Goal: Information Seeking & Learning: Learn about a topic

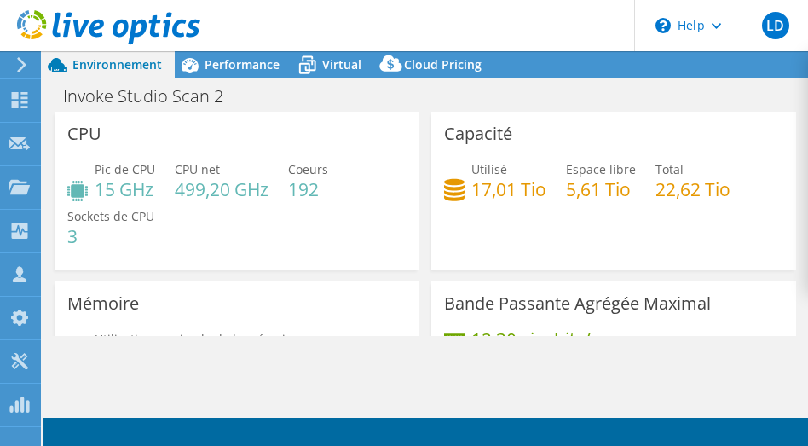
select select "USD"
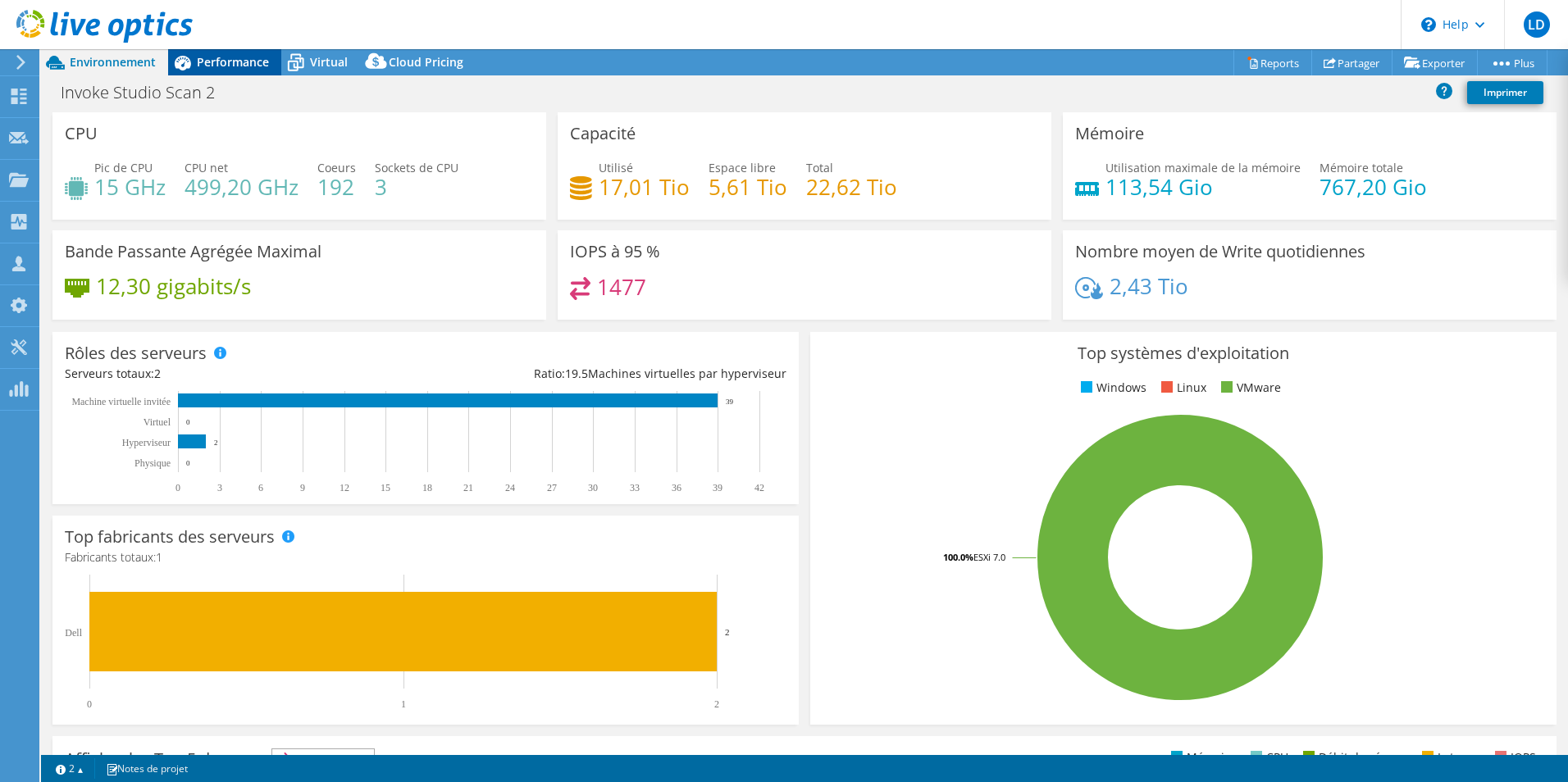
click at [240, 61] on span "Performance" at bounding box center [233, 62] width 72 height 15
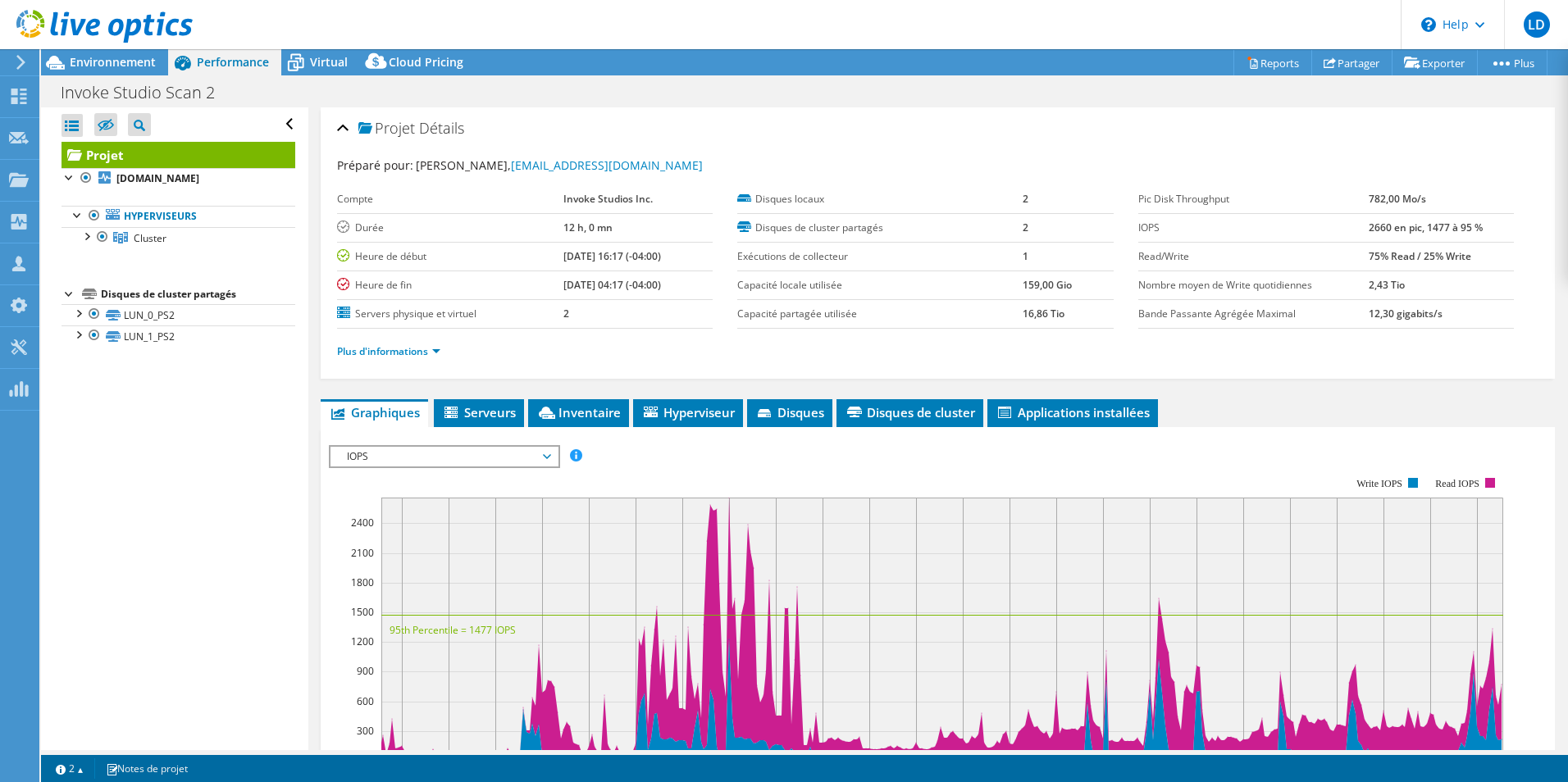
click at [538, 456] on span "IOPS" at bounding box center [443, 457] width 211 height 19
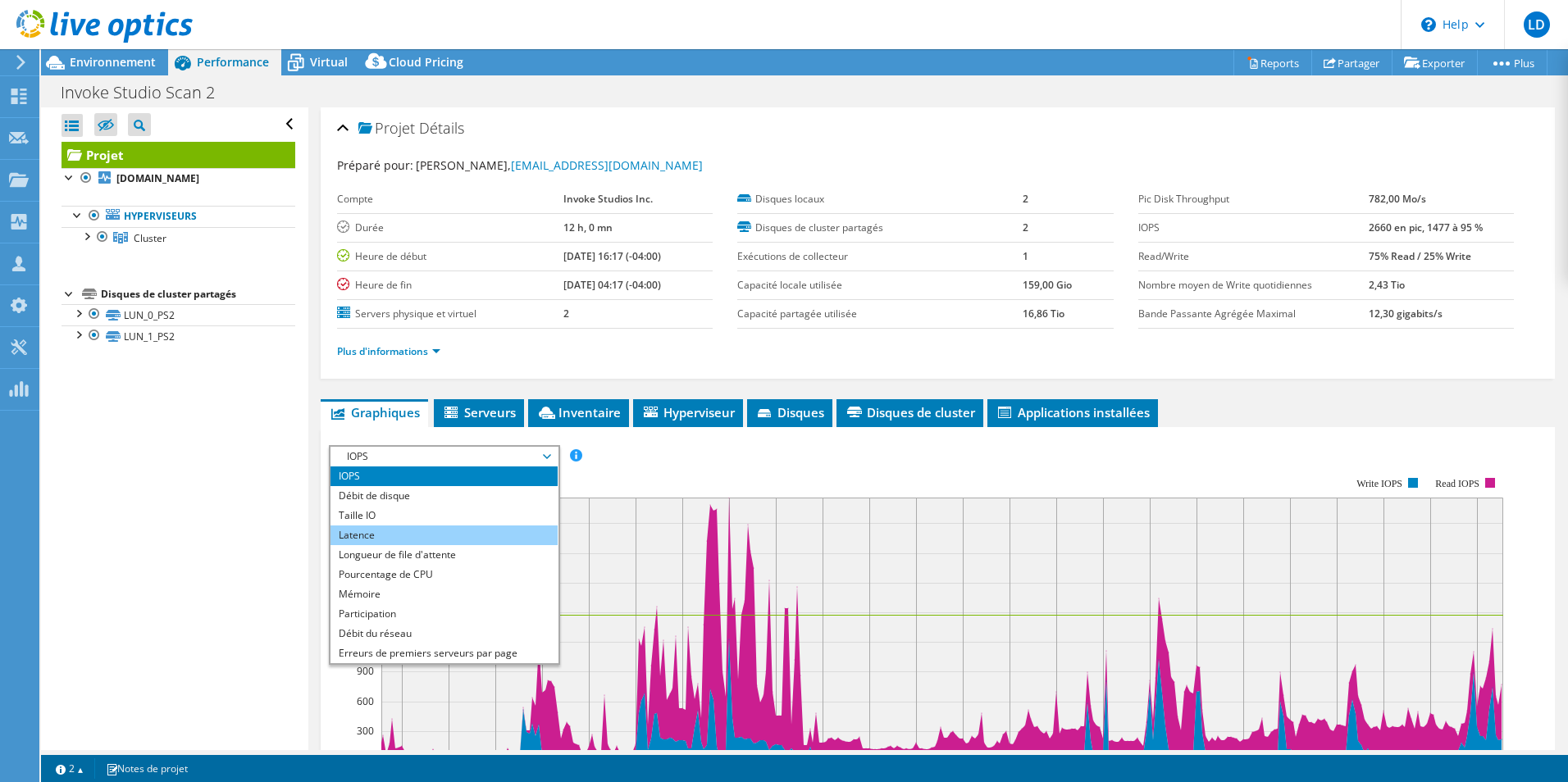
click at [399, 541] on li "Latence" at bounding box center [444, 535] width 227 height 19
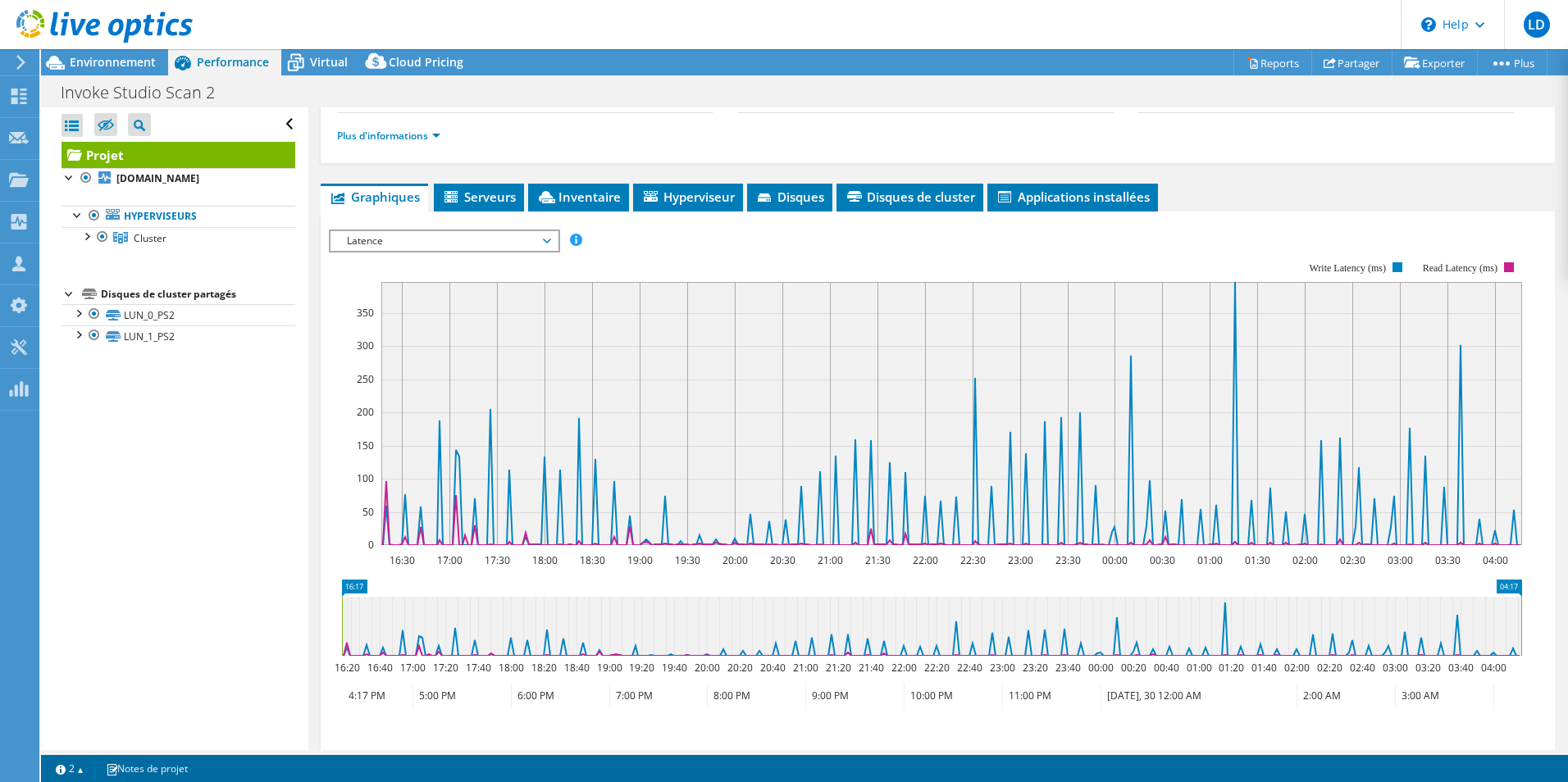
scroll to position [218, 0]
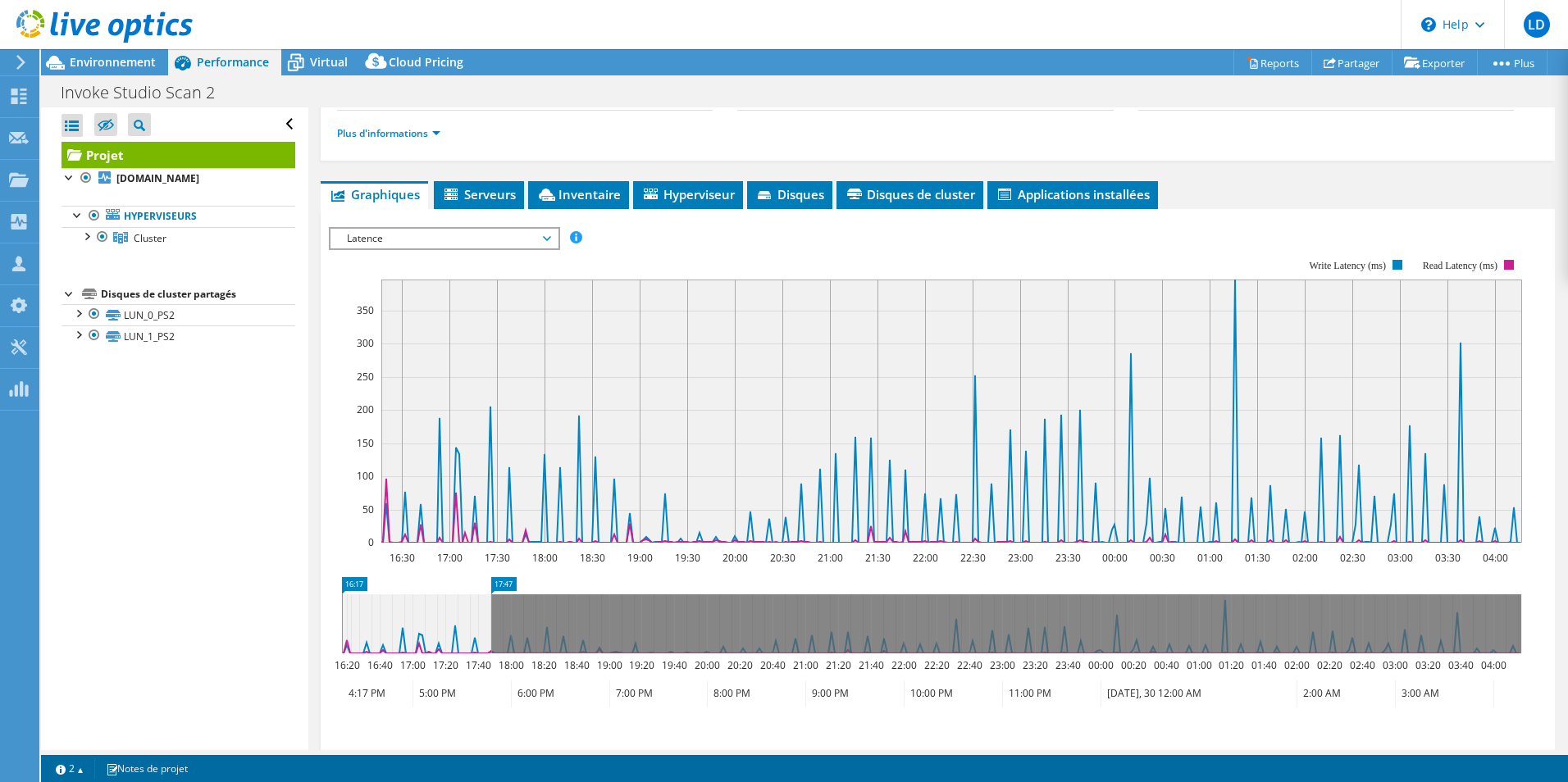
drag, startPoint x: 1503, startPoint y: 581, endPoint x: 461, endPoint y: 614, distance: 1042.5
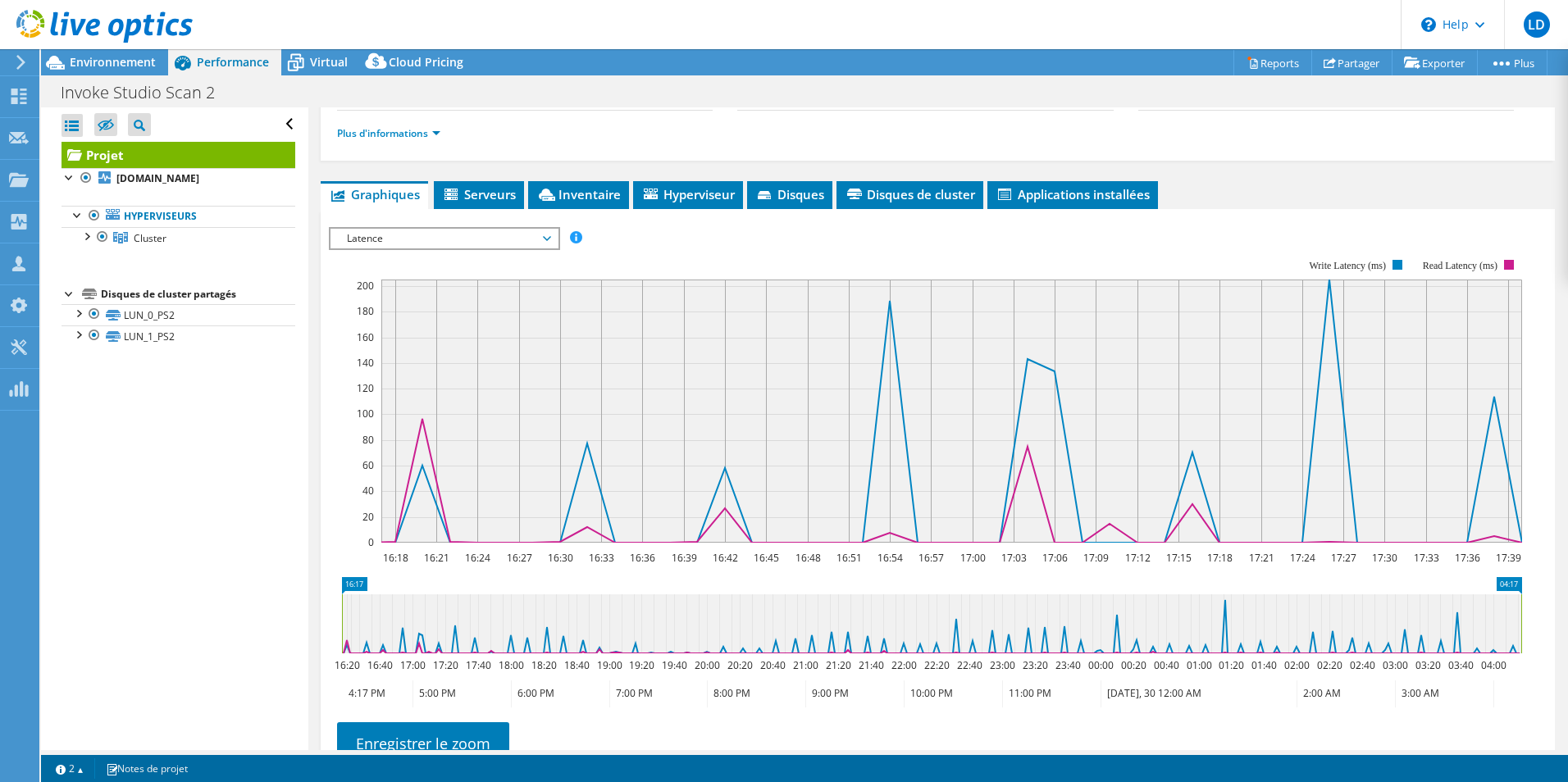
drag, startPoint x: 495, startPoint y: 580, endPoint x: 1547, endPoint y: 606, distance: 1052.3
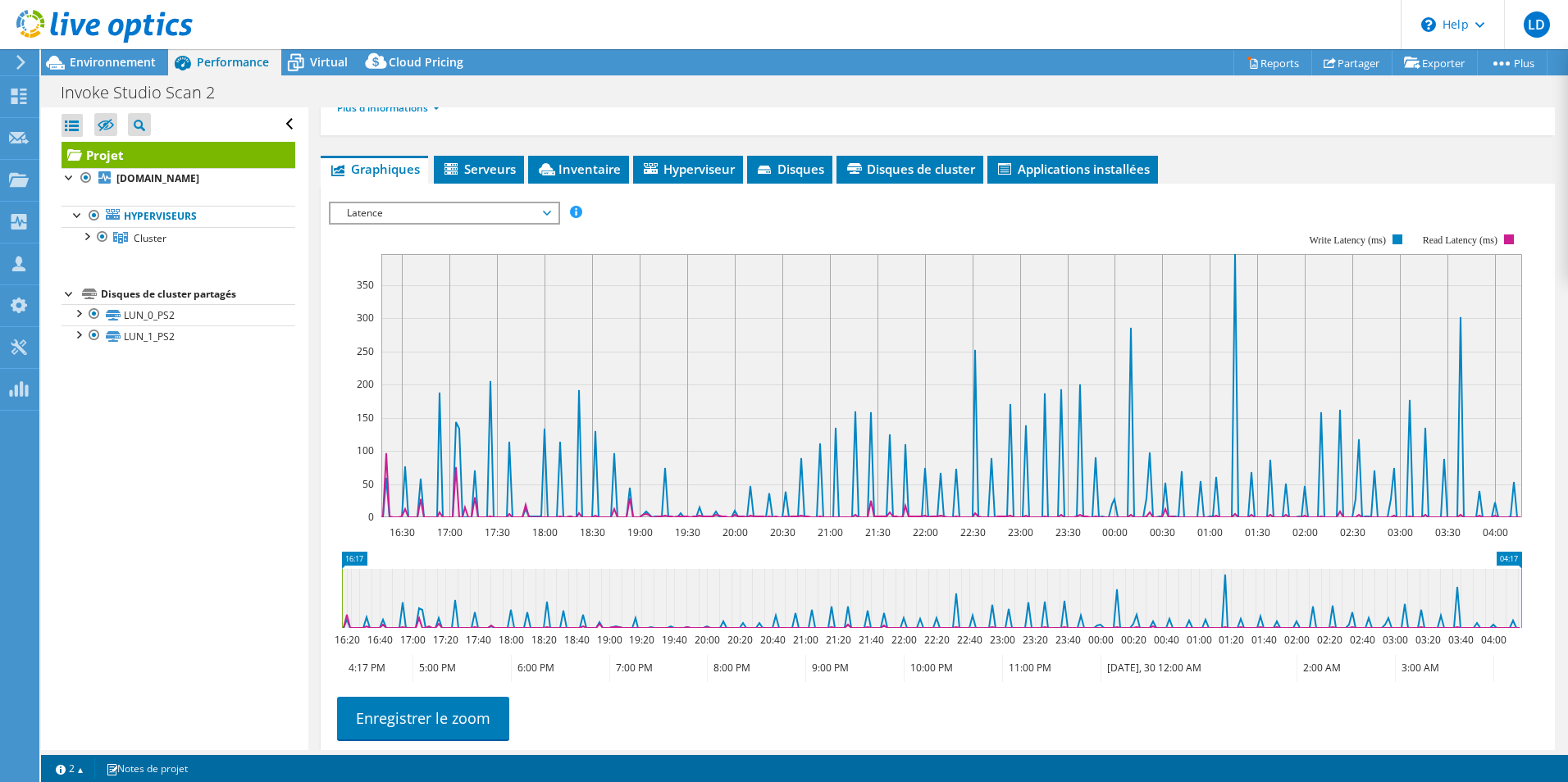
scroll to position [165, 0]
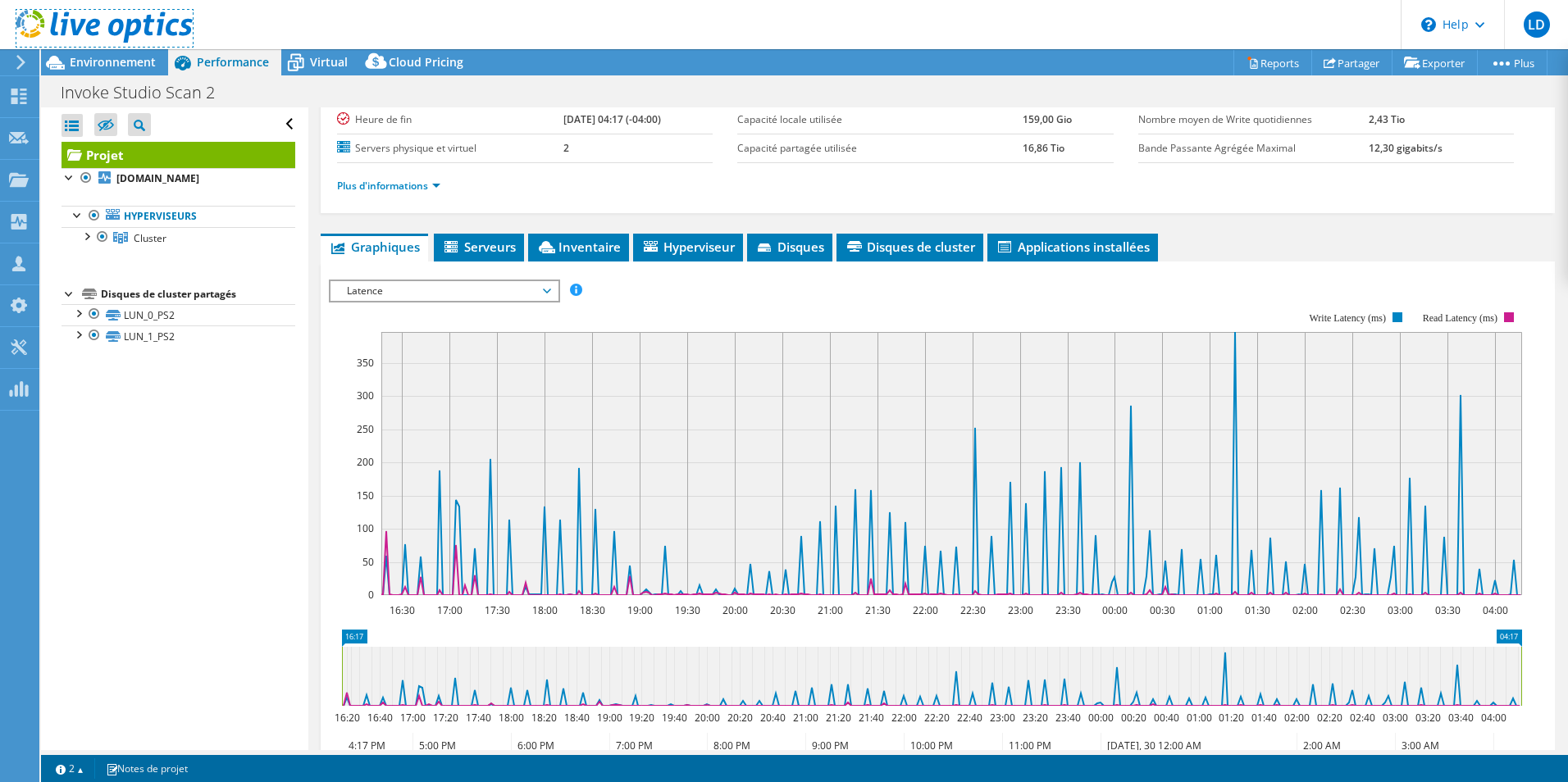
drag, startPoint x: 123, startPoint y: 22, endPoint x: 155, endPoint y: 53, distance: 44.6
click at [123, 23] on use at bounding box center [104, 26] width 176 height 33
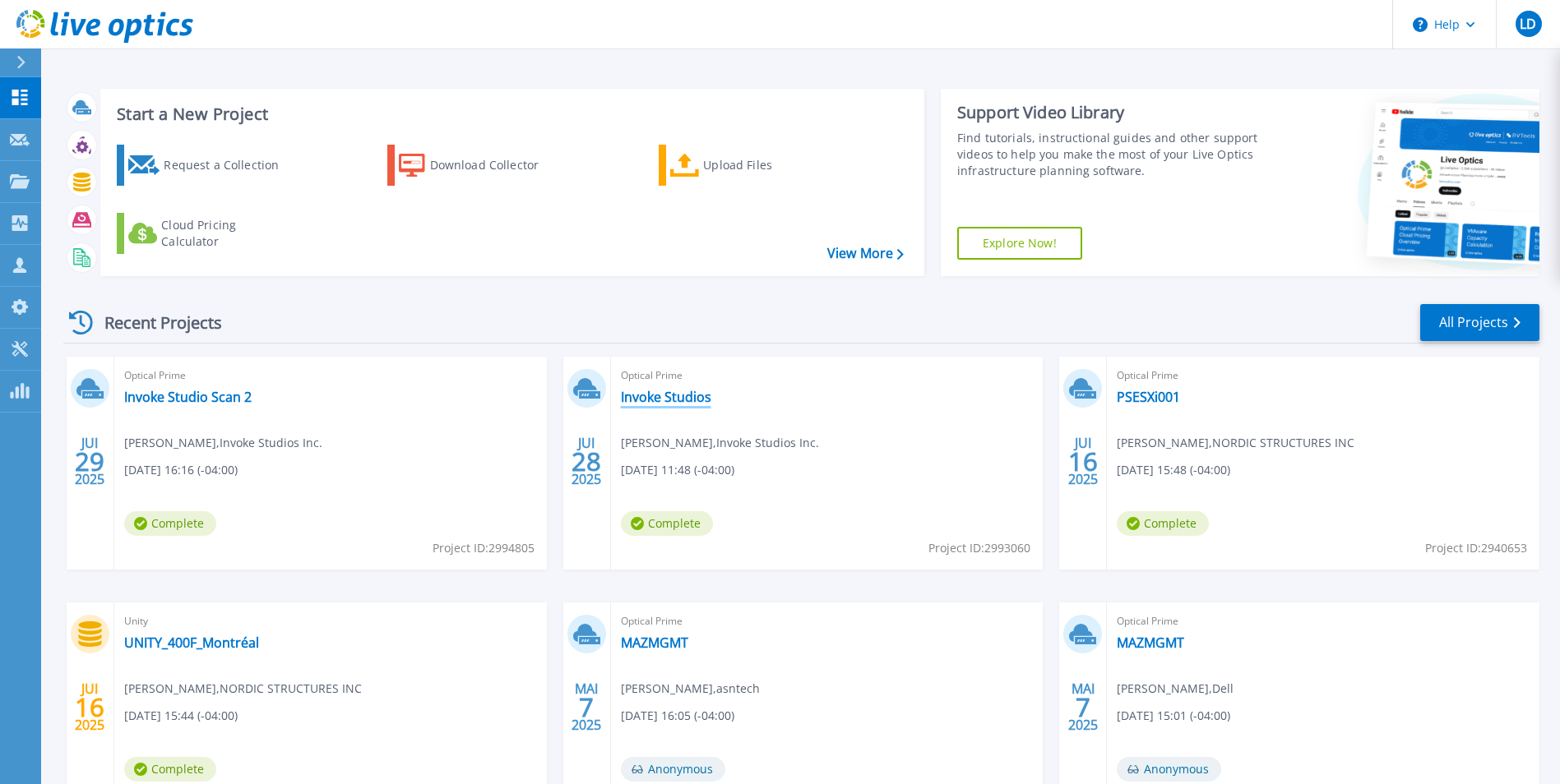
click at [644, 400] on link "Invoke Studios" at bounding box center [667, 396] width 91 height 16
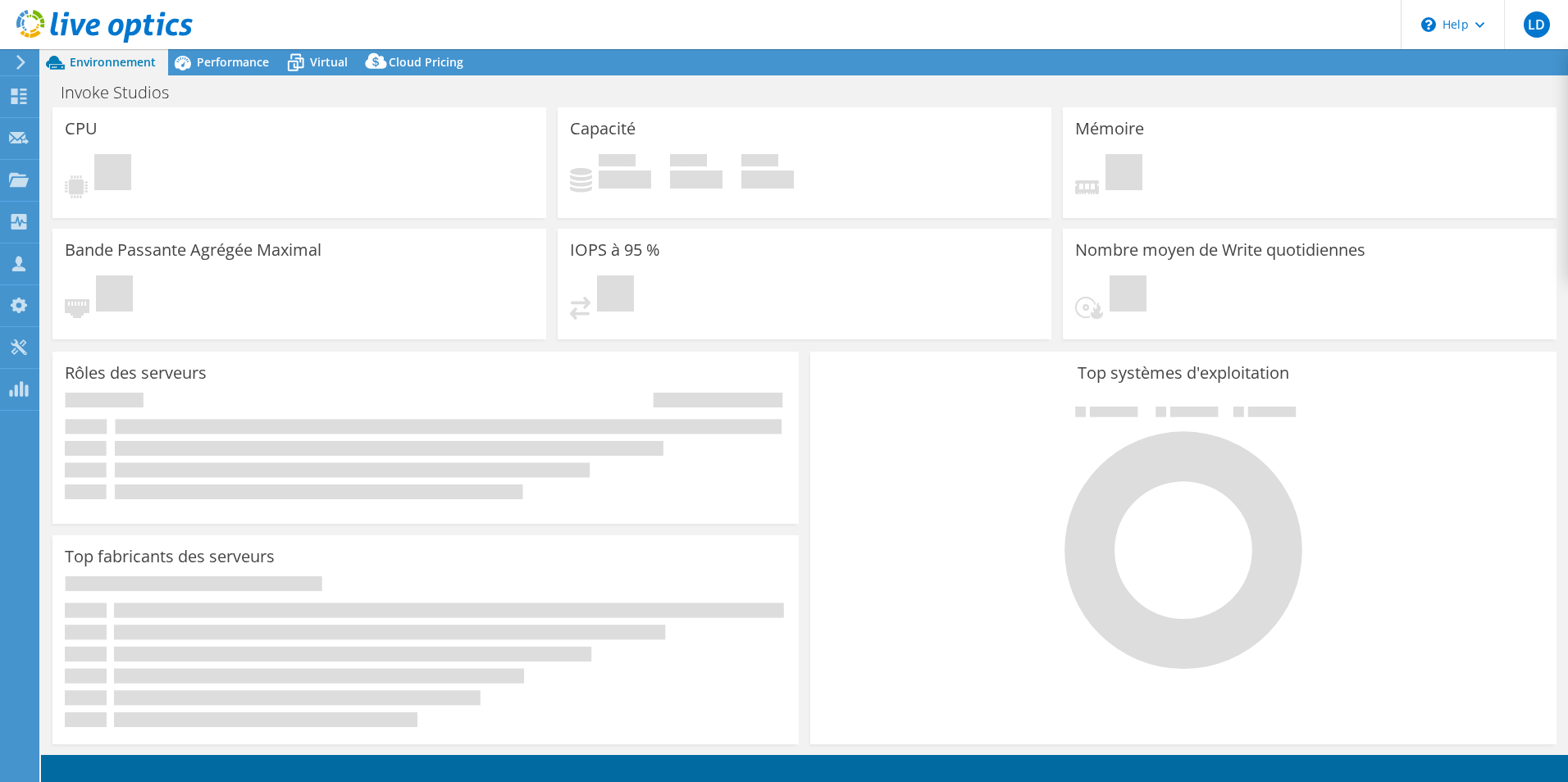
select select "USD"
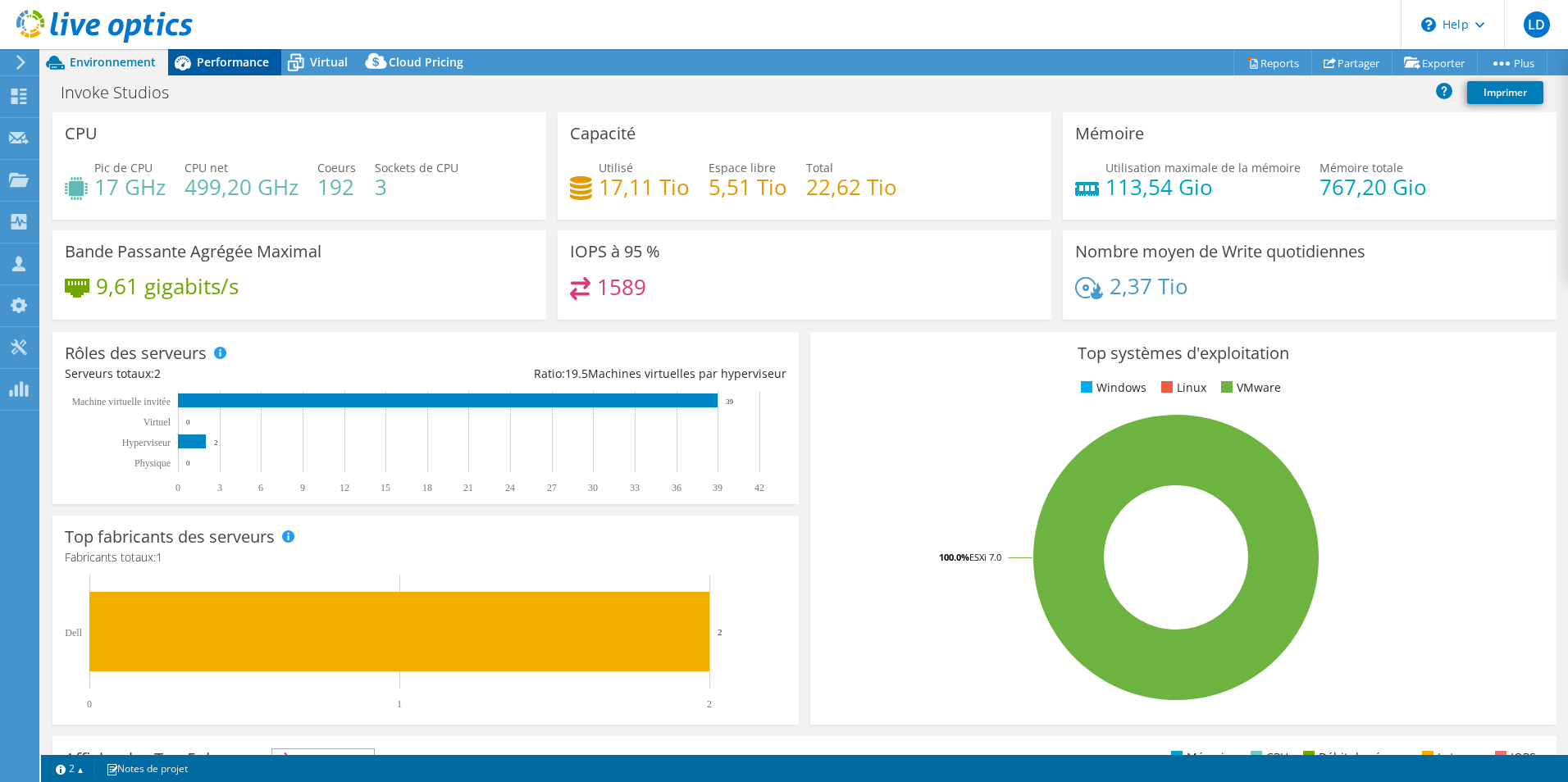
click at [230, 61] on span "Performance" at bounding box center [233, 62] width 72 height 15
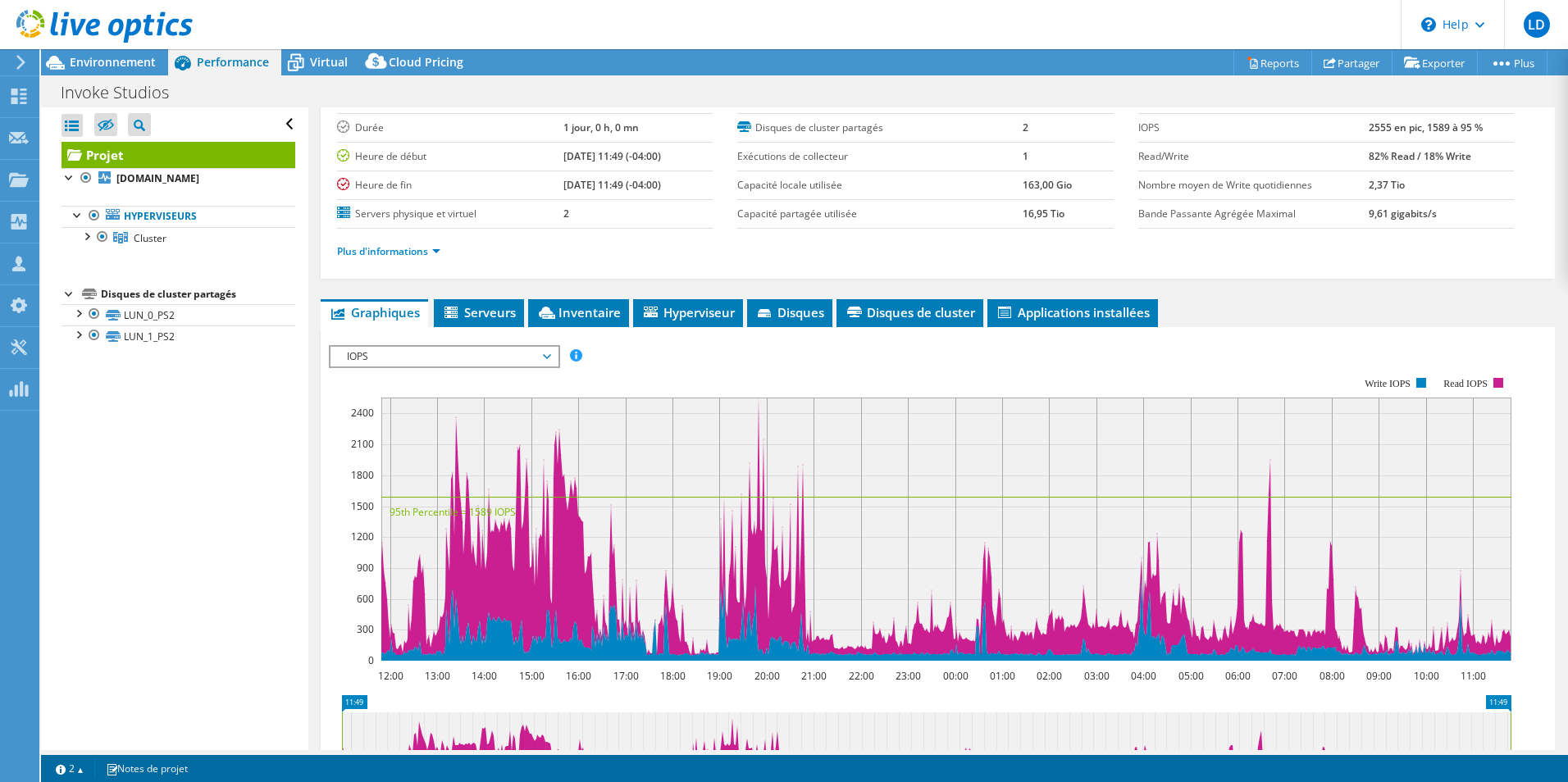
scroll to position [118, 0]
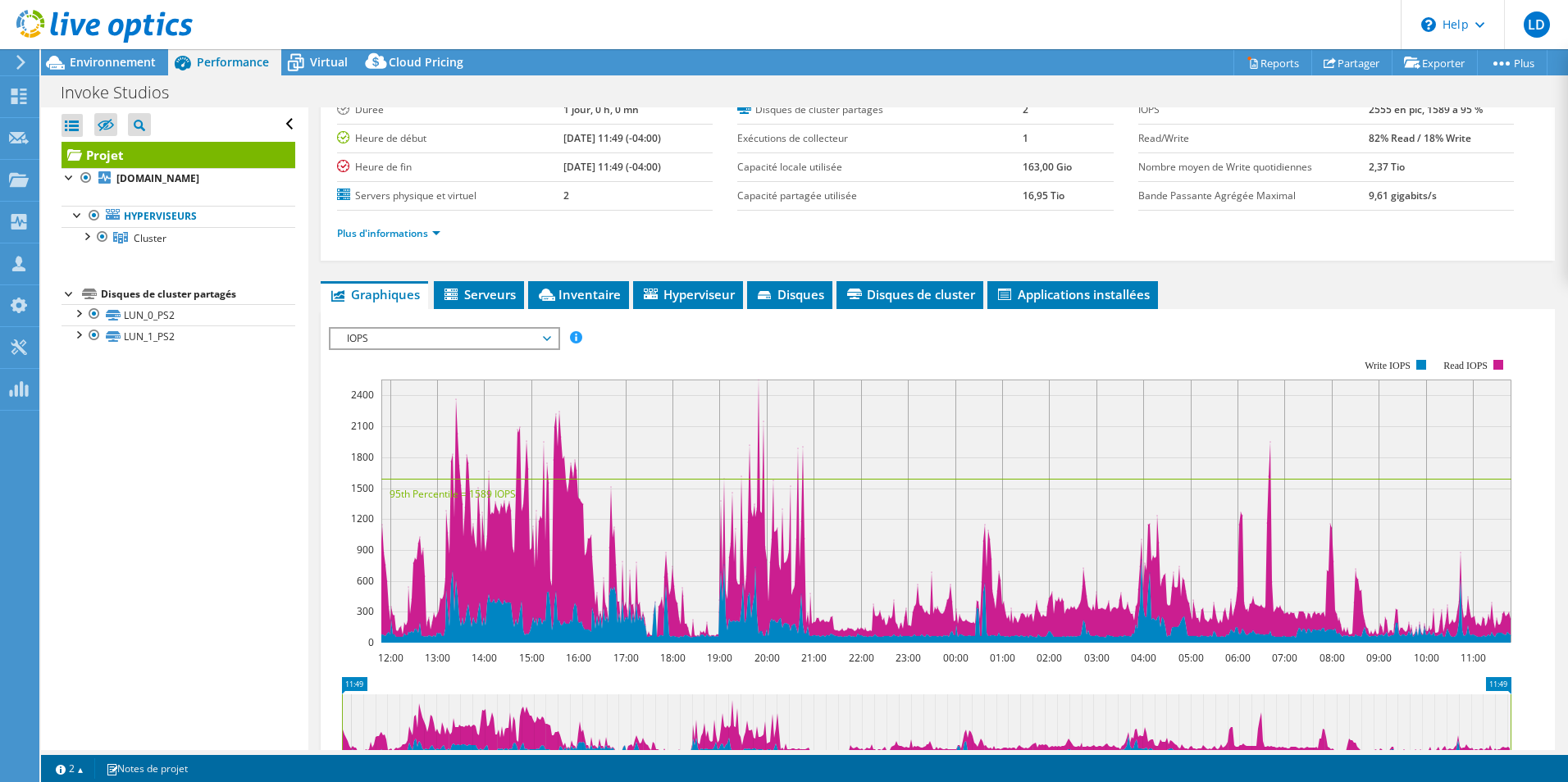
click at [540, 337] on span "IOPS" at bounding box center [443, 339] width 211 height 19
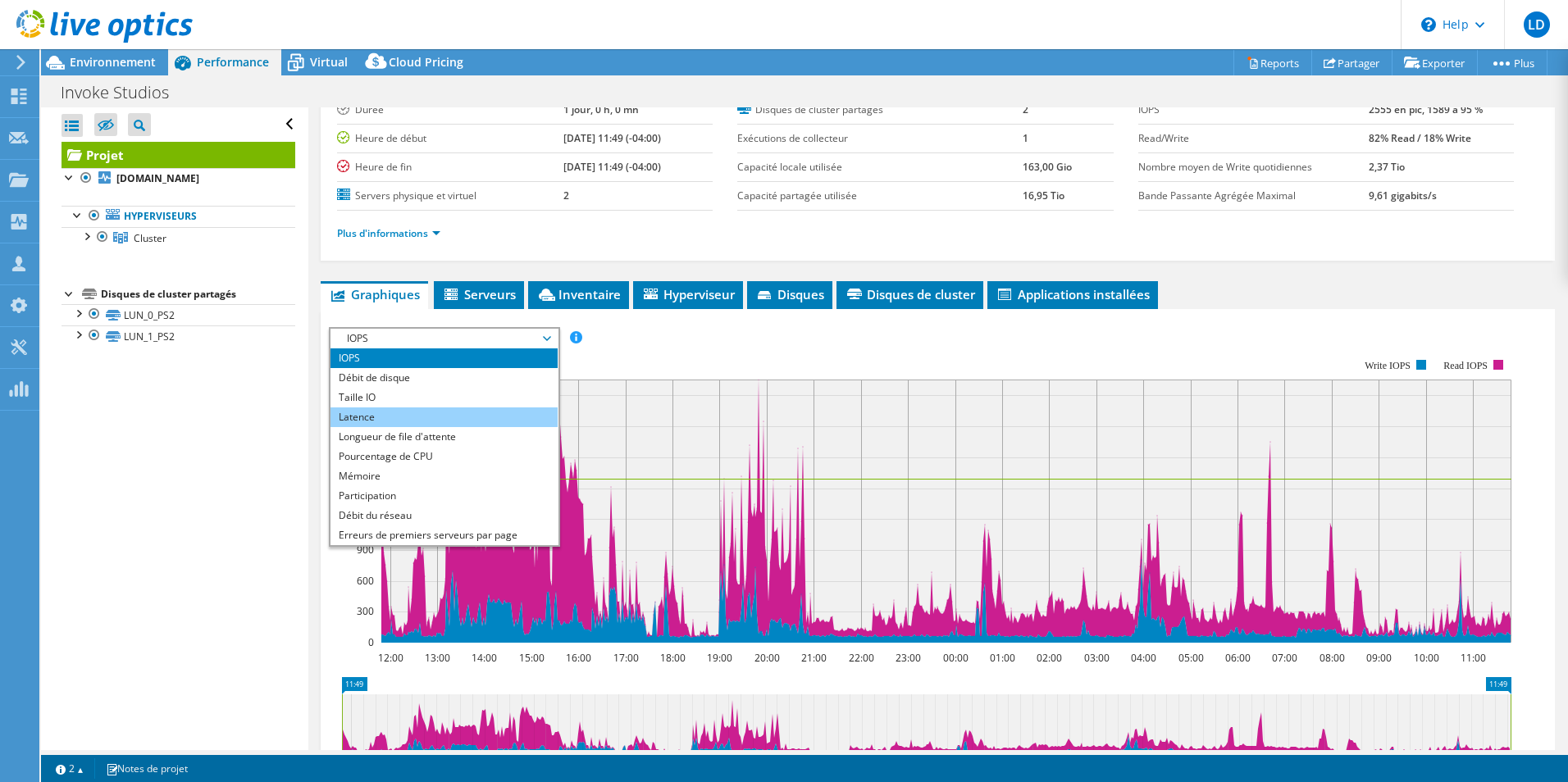
click at [470, 420] on li "Latence" at bounding box center [444, 417] width 227 height 19
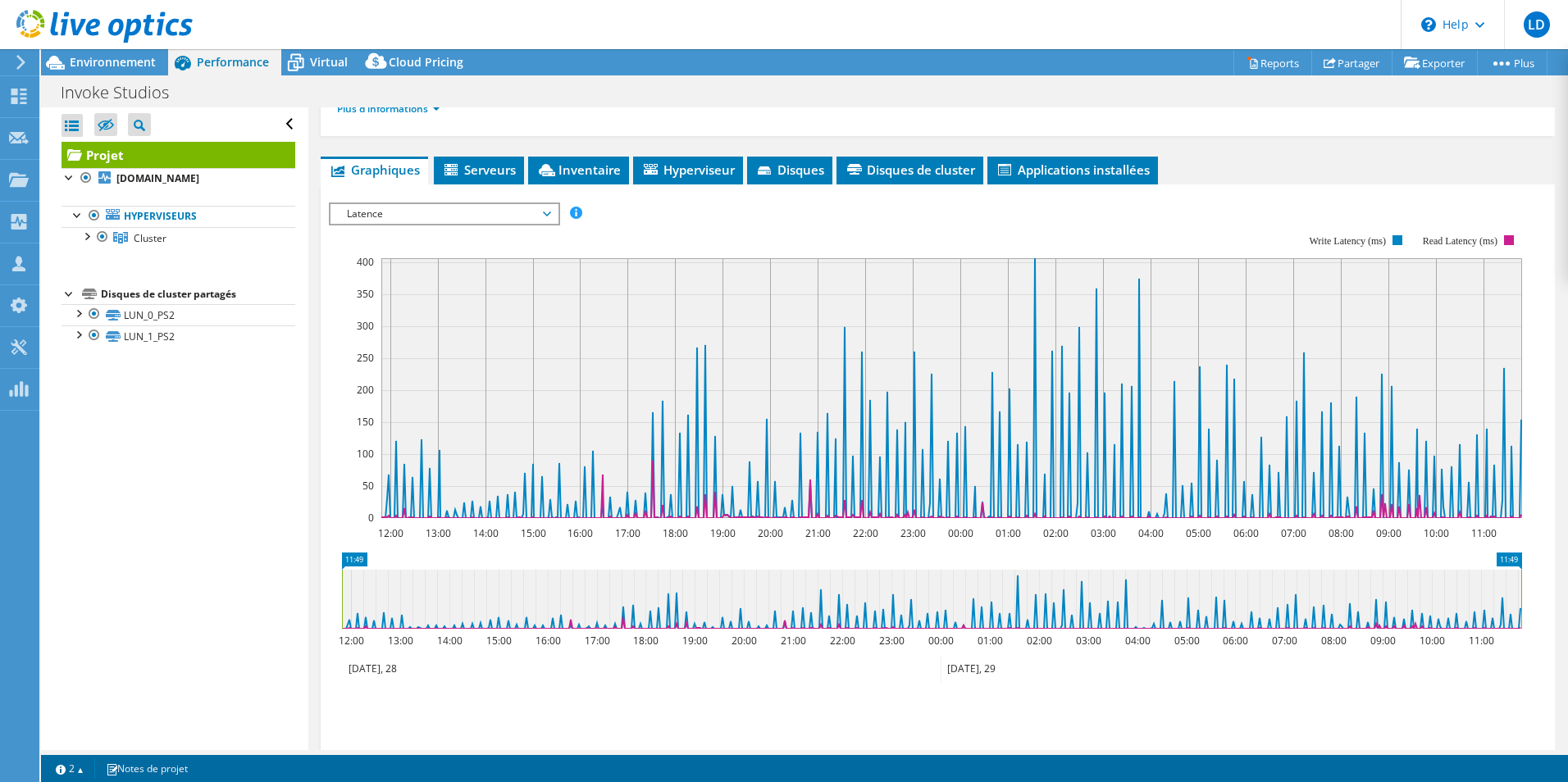
scroll to position [240, 0]
